Goal: Task Accomplishment & Management: Use online tool/utility

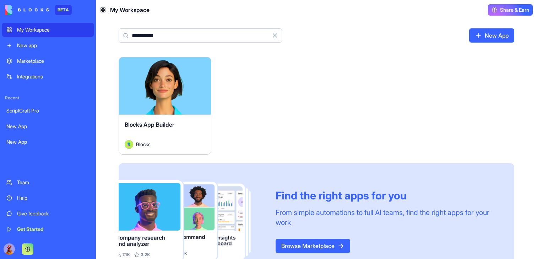
type input "**********"
click at [163, 92] on button "Launch" at bounding box center [164, 86] width 53 height 14
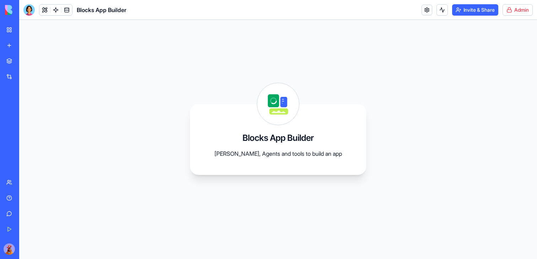
click at [511, 9] on html "BETA My Workspace New app Marketplace Integrations Recent ScriptCraft Pro New A…" at bounding box center [268, 129] width 537 height 259
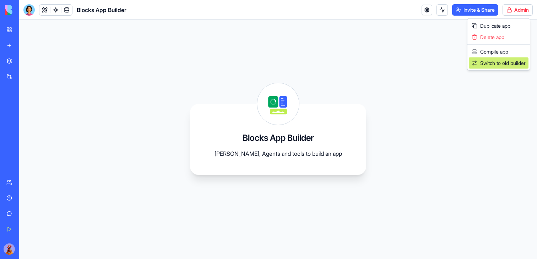
click at [500, 62] on span "Switch to old builder" at bounding box center [502, 63] width 45 height 7
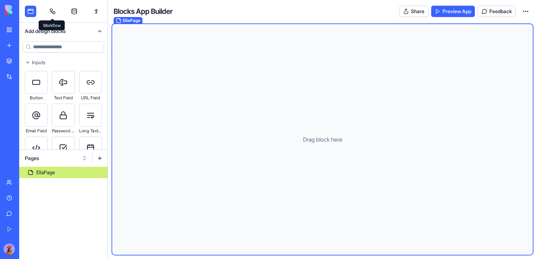
click at [50, 14] on link at bounding box center [52, 11] width 11 height 11
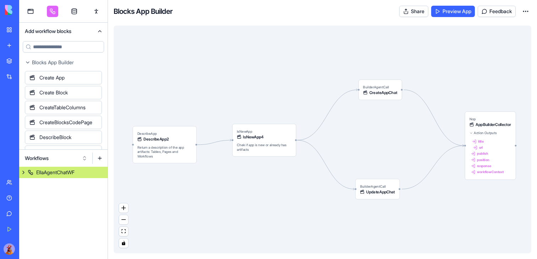
click at [391, 100] on div "BuilderAgentCall CreateAppChat" at bounding box center [380, 90] width 44 height 21
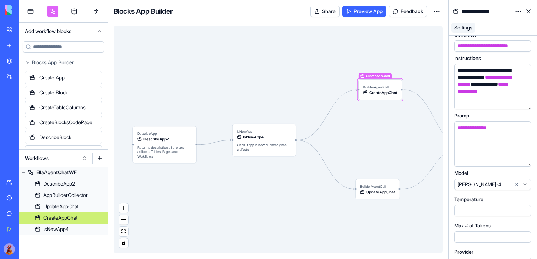
scroll to position [23, 0]
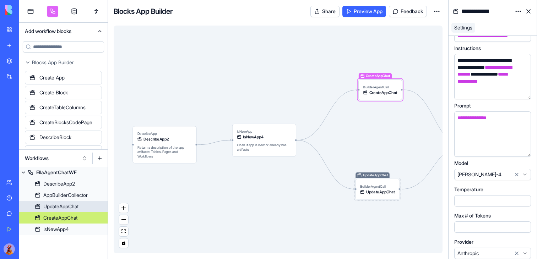
click at [392, 189] on span "UpdateAppChat" at bounding box center [380, 192] width 29 height 6
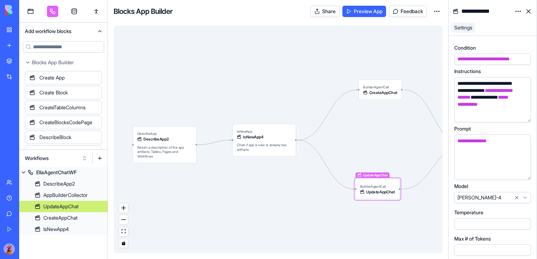
scroll to position [23, 0]
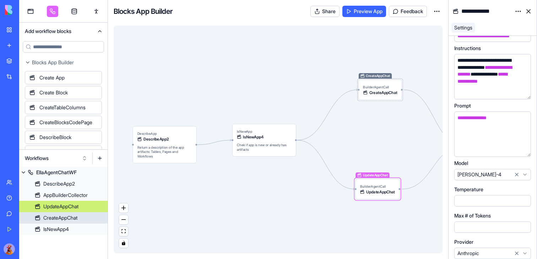
click at [382, 84] on div "CreateAppChat BuilderAgentCall CreateAppChat" at bounding box center [380, 90] width 44 height 21
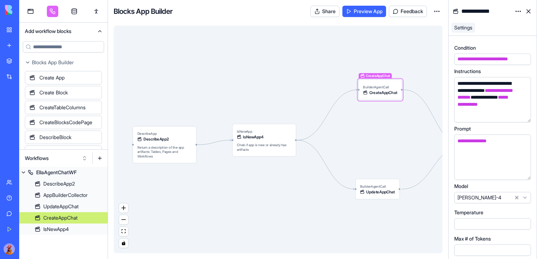
click at [526, 196] on html "BETA My Workspace New app Marketplace Integrations Recent ScriptCraft Pro New A…" at bounding box center [268, 129] width 537 height 259
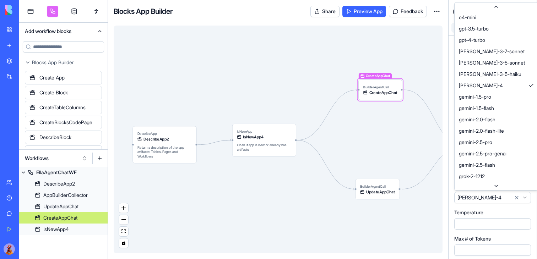
scroll to position [123, 0]
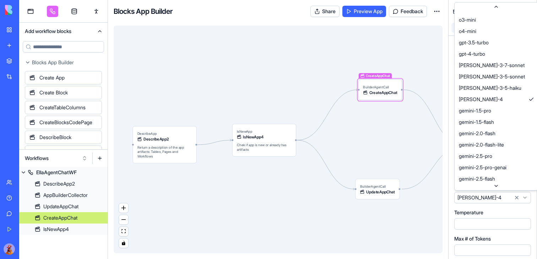
click at [508, 212] on html "BETA My Workspace New app Marketplace Integrations Recent ScriptCraft Pro New A…" at bounding box center [268, 129] width 537 height 259
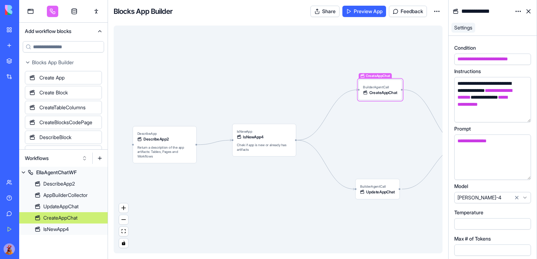
scroll to position [23, 0]
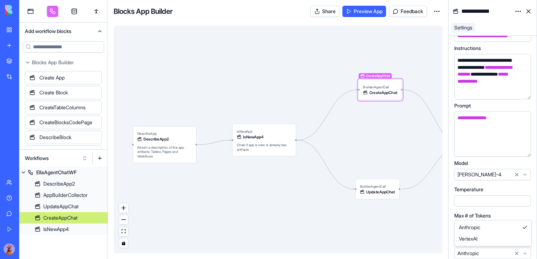
click at [489, 256] on html "BETA My Workspace New app Marketplace Integrations Recent ScriptCraft Pro New A…" at bounding box center [268, 129] width 537 height 259
click at [396, 195] on div "UpdateAppChat BuilderAgentCall UpdateAppChat" at bounding box center [377, 189] width 44 height 21
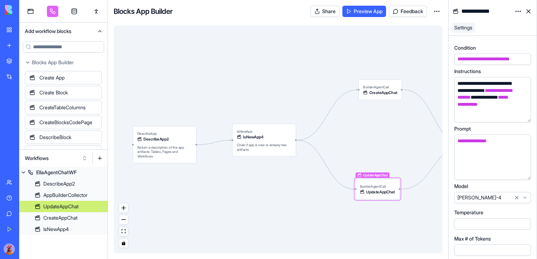
click at [486, 249] on input "*****" at bounding box center [492, 250] width 77 height 11
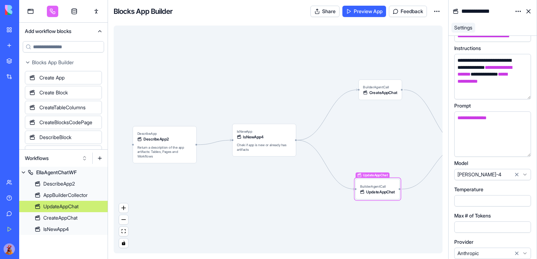
click at [484, 250] on html "BETA My Workspace New app Marketplace Integrations Recent ScriptCraft Pro New A…" at bounding box center [268, 129] width 537 height 259
click at [523, 252] on html "BETA My Workspace New app Marketplace Integrations Recent ScriptCraft Pro New A…" at bounding box center [268, 129] width 537 height 259
click at [398, 90] on div "CreateAppChat BuilderAgentCall CreateAppChat" at bounding box center [380, 90] width 44 height 21
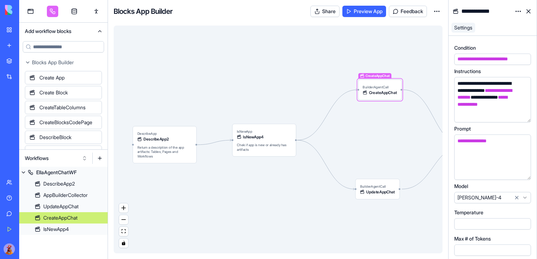
scroll to position [23, 0]
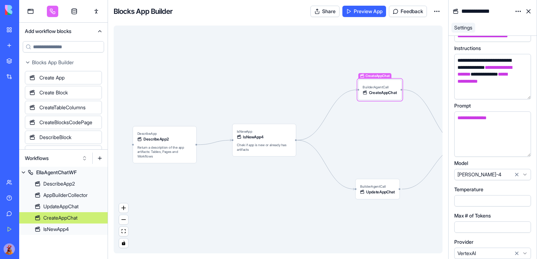
click at [524, 256] on html "BETA My Workspace New app Marketplace Integrations Recent ScriptCraft Pro New A…" at bounding box center [268, 129] width 537 height 259
click at [15, 28] on link "My Workspace" at bounding box center [16, 30] width 28 height 14
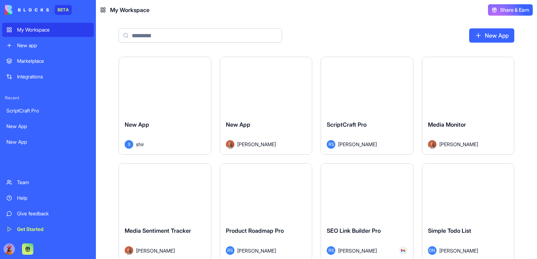
click at [357, 87] on button "Launch" at bounding box center [366, 86] width 53 height 14
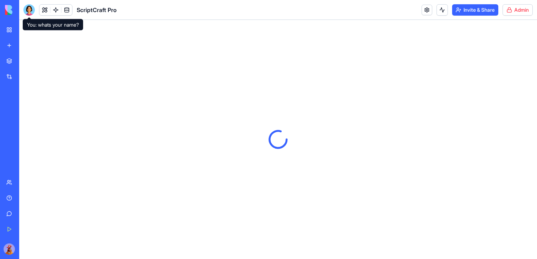
click at [27, 7] on div at bounding box center [28, 9] width 11 height 11
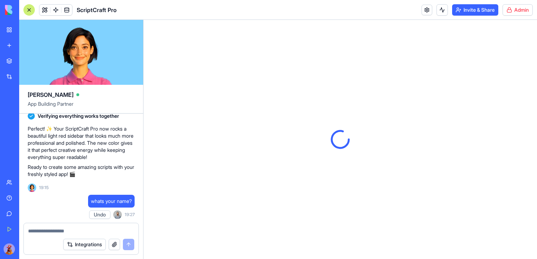
click at [54, 233] on textarea at bounding box center [81, 231] width 106 height 7
click at [58, 226] on div at bounding box center [81, 228] width 115 height 11
click at [57, 231] on textarea at bounding box center [81, 231] width 106 height 7
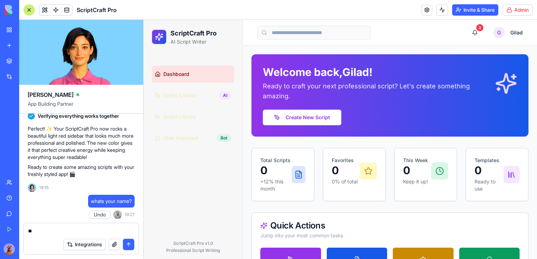
type textarea "*"
type textarea "**********"
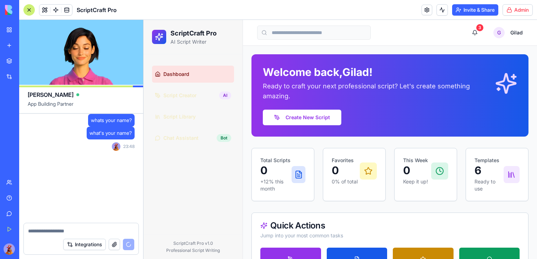
scroll to position [1954, 0]
